Goal: Information Seeking & Learning: Learn about a topic

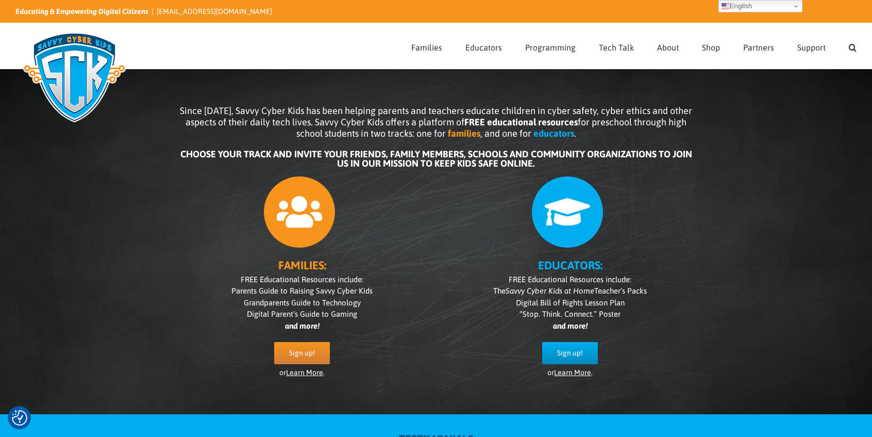
scroll to position [2, 0]
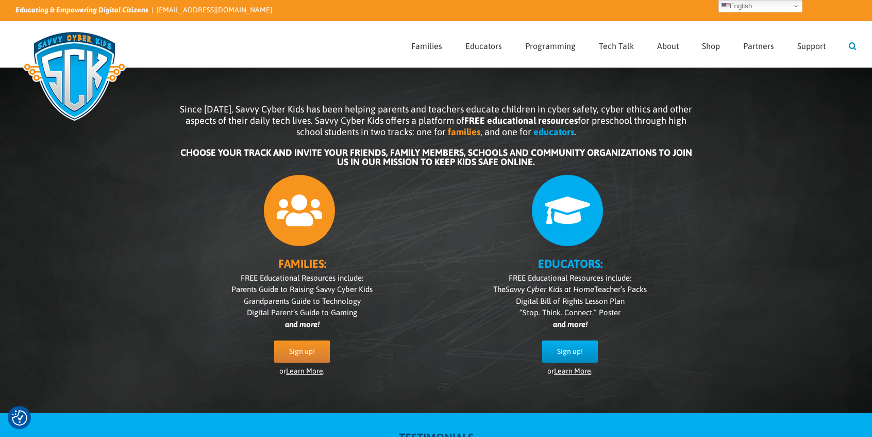
click at [855, 46] on link "Search" at bounding box center [853, 44] width 8 height 45
type input "badge"
click at [413, 37] on input "" at bounding box center [420, 44] width 15 height 15
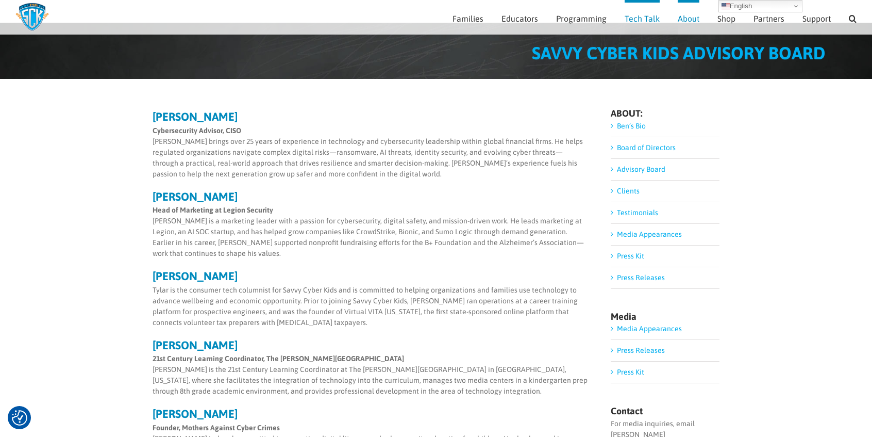
scroll to position [36, 0]
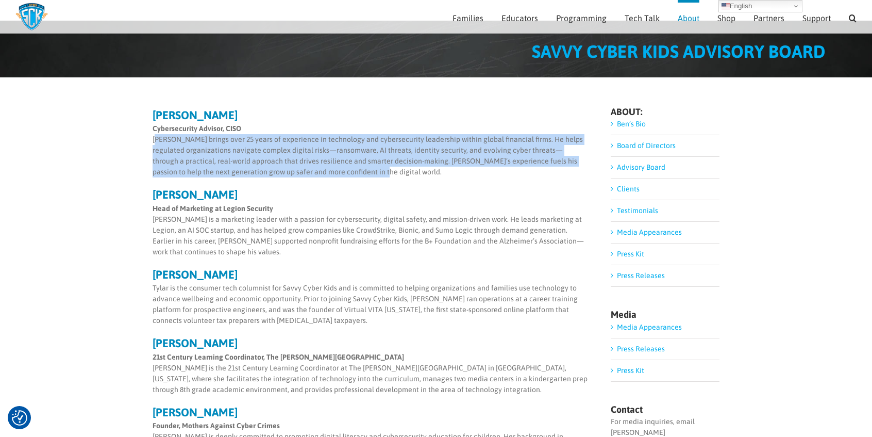
drag, startPoint x: 329, startPoint y: 169, endPoint x: 141, endPoint y: 136, distance: 191.1
click at [141, 137] on div "[PERSON_NAME] Cybersecurity Advisor, [PERSON_NAME] brings over 25 years of expe…" at bounding box center [436, 408] width 872 height 662
copy p "[PERSON_NAME] brings over 25 years of experience in technology and cybersecurit…"
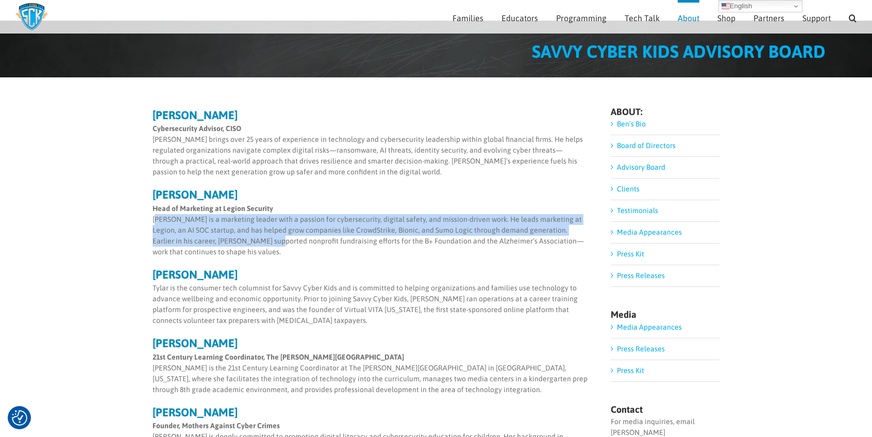
drag, startPoint x: 238, startPoint y: 243, endPoint x: 145, endPoint y: 214, distance: 97.3
click at [145, 214] on div "Mark Aklian Cybersecurity Advisor, CISO Mark brings over 25 years of experience…" at bounding box center [436, 408] width 872 height 662
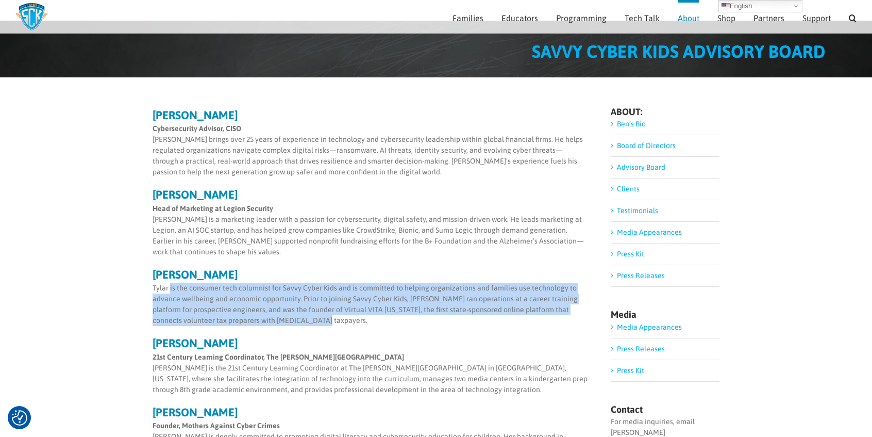
drag, startPoint x: 326, startPoint y: 317, endPoint x: 171, endPoint y: 287, distance: 158.6
click at [171, 287] on p "Tylar is the consumer tech columnist for Savvy Cyber Kids and is committed to h…" at bounding box center [371, 303] width 436 height 43
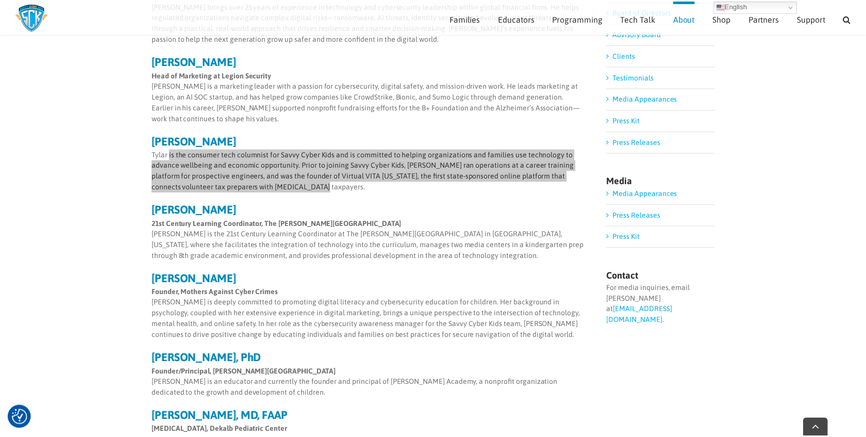
scroll to position [170, 0]
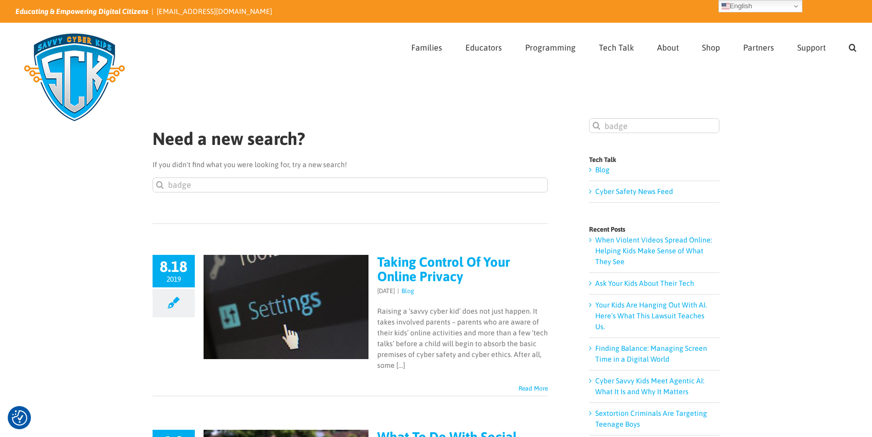
drag, startPoint x: 203, startPoint y: 177, endPoint x: 149, endPoint y: 177, distance: 53.6
click at [212, 175] on div "Need a new search? If you didn't find what you were looking for, try a new sear…" at bounding box center [350, 177] width 395 height 94
drag, startPoint x: 195, startPoint y: 188, endPoint x: 149, endPoint y: 187, distance: 46.4
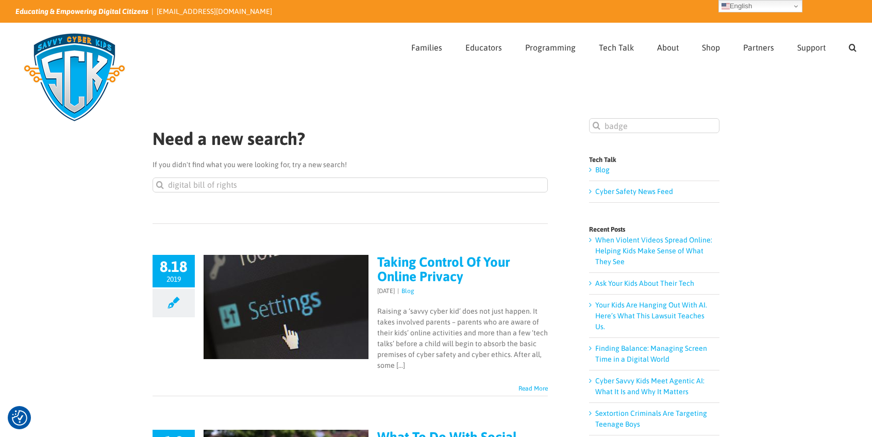
type input "digital bill of rights"
click at [153, 177] on input "" at bounding box center [160, 184] width 15 height 15
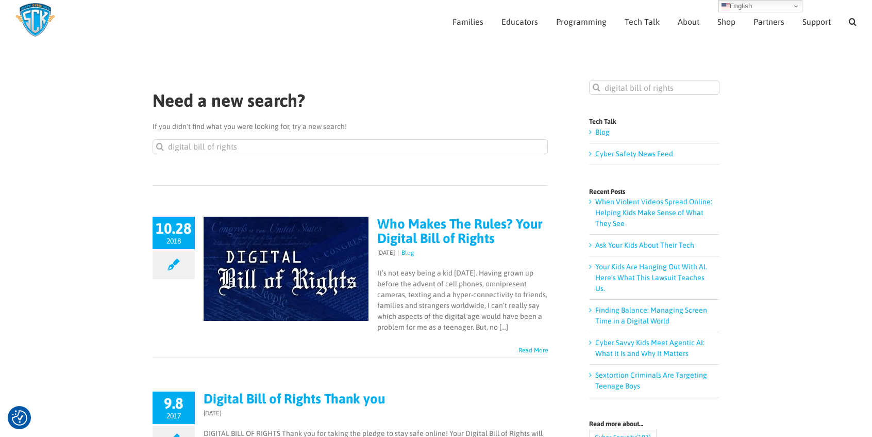
scroll to position [34, 0]
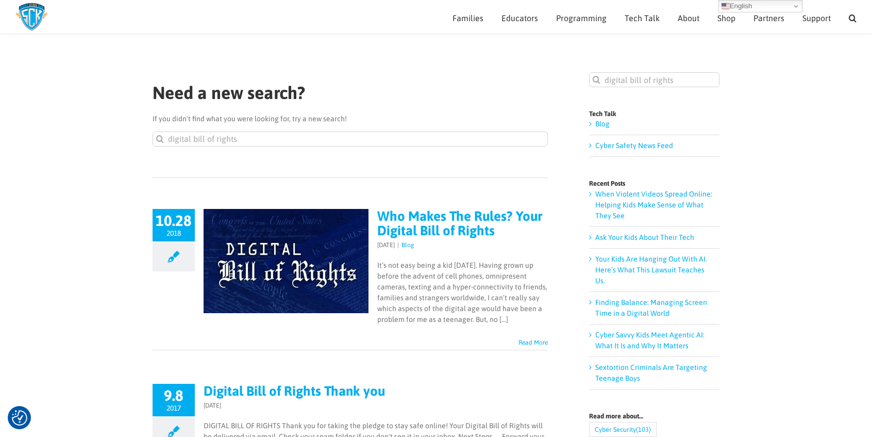
click at [534, 344] on link "Read More" at bounding box center [532, 342] width 29 height 7
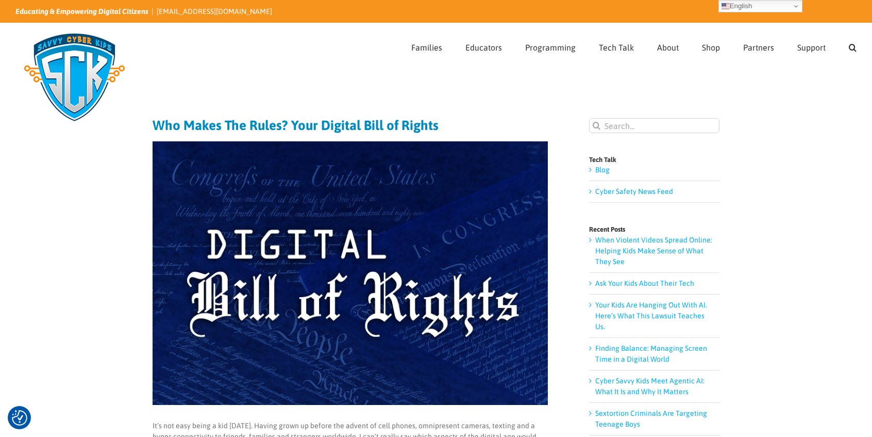
click at [636, 130] on input "Search for:" at bounding box center [654, 125] width 130 height 15
type input "advisory"
click at [589, 118] on input "" at bounding box center [596, 125] width 15 height 15
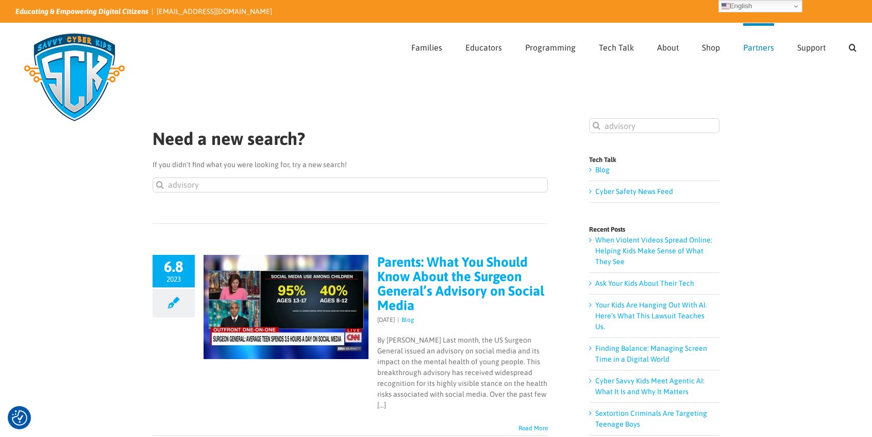
click at [755, 46] on span "Partners" at bounding box center [758, 47] width 31 height 8
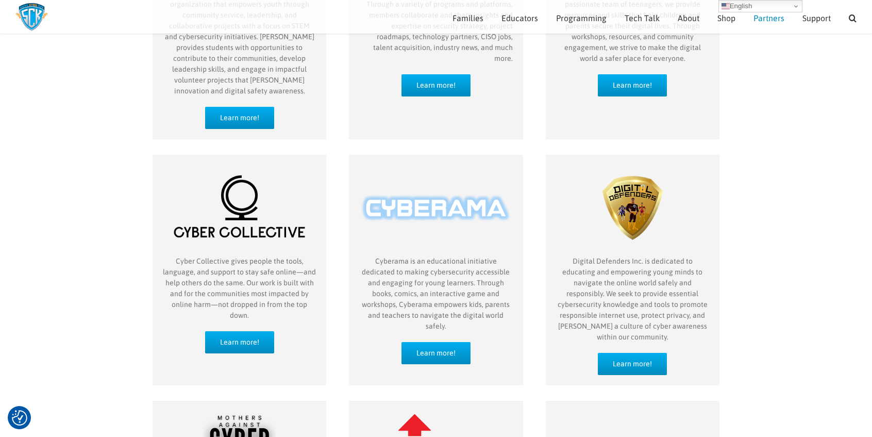
scroll to position [136, 0]
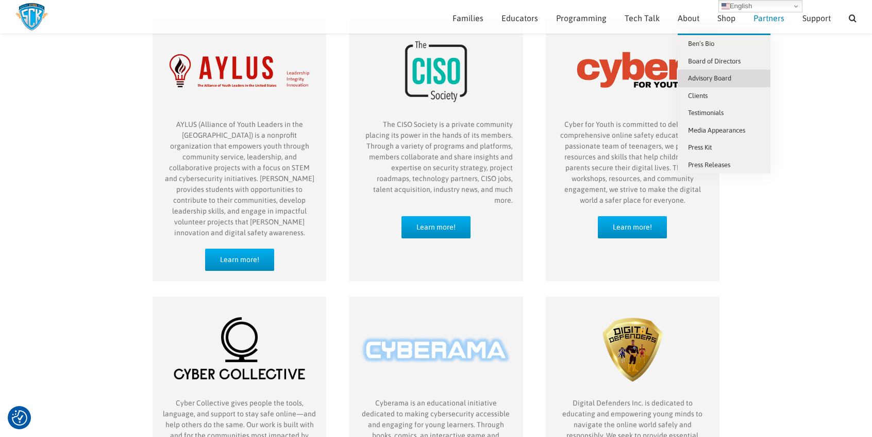
click at [701, 77] on span "Advisory Board" at bounding box center [709, 78] width 43 height 8
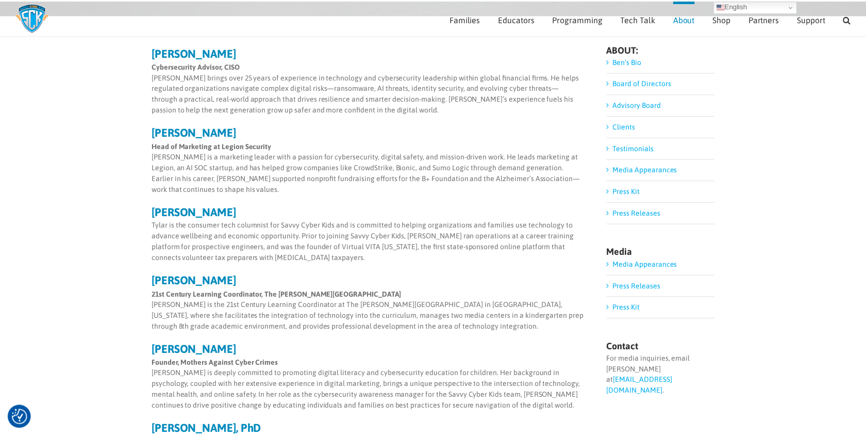
scroll to position [99, 0]
